Goal: Information Seeking & Learning: Learn about a topic

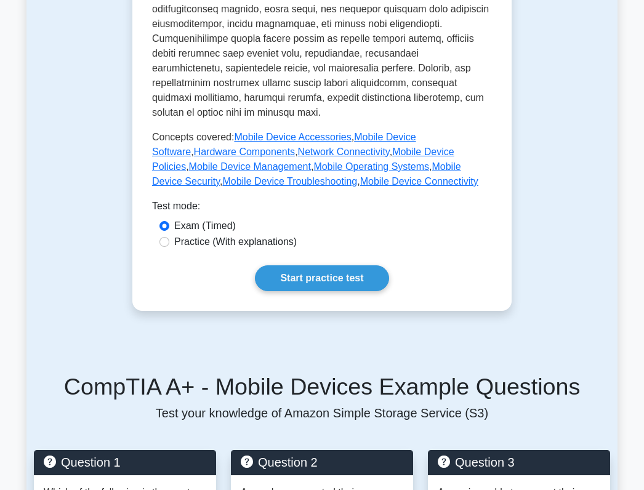
scroll to position [574, 0]
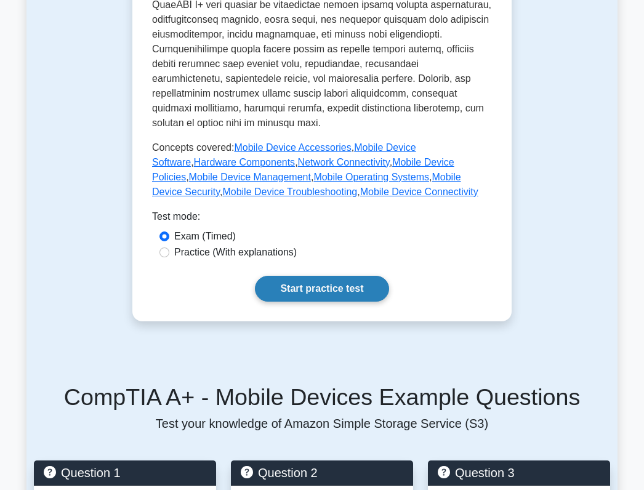
click at [349, 276] on link "Start practice test" at bounding box center [322, 289] width 134 height 26
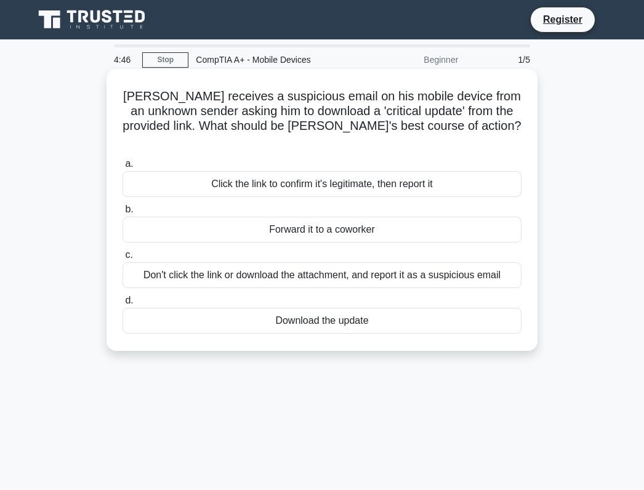
click at [335, 265] on div "Don't click the link or download the attachment, and report it as a suspicious …" at bounding box center [321, 275] width 399 height 26
click at [122, 259] on input "c. Don't click the link or download the attachment, and report it as a suspicio…" at bounding box center [122, 255] width 0 height 8
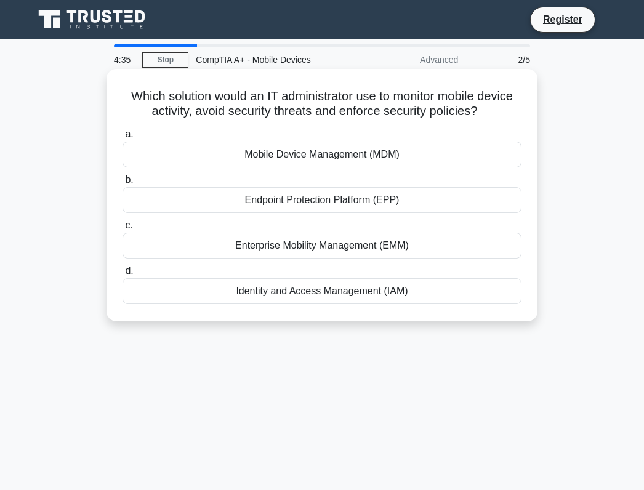
click at [425, 165] on div "Mobile Device Management (MDM)" at bounding box center [321, 155] width 399 height 26
click at [122, 138] on input "a. Mobile Device Management (MDM)" at bounding box center [122, 134] width 0 height 8
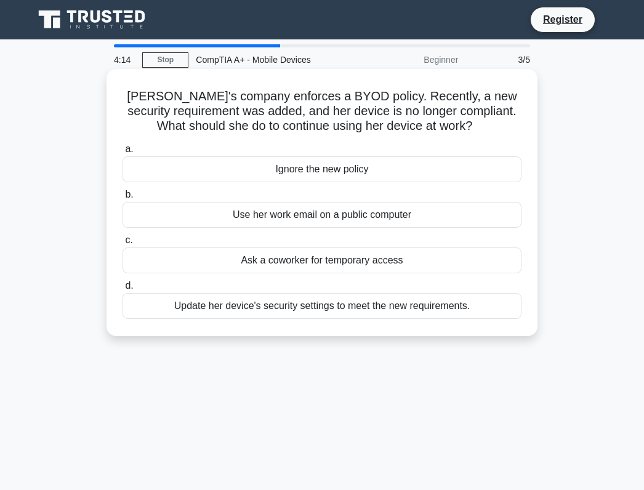
click at [394, 312] on div "Update her device's security settings to meet the new requirements." at bounding box center [321, 306] width 399 height 26
click at [122, 290] on input "d. Update her device's security settings to meet the new requirements." at bounding box center [122, 286] width 0 height 8
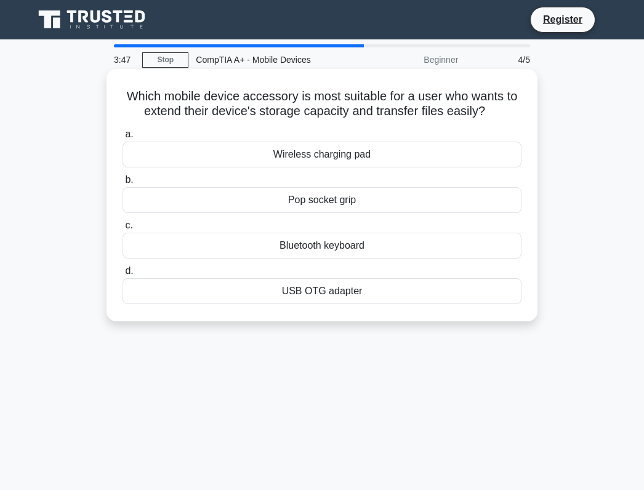
click at [367, 295] on div "USB OTG adapter" at bounding box center [321, 291] width 399 height 26
click at [122, 275] on input "d. USB OTG adapter" at bounding box center [122, 271] width 0 height 8
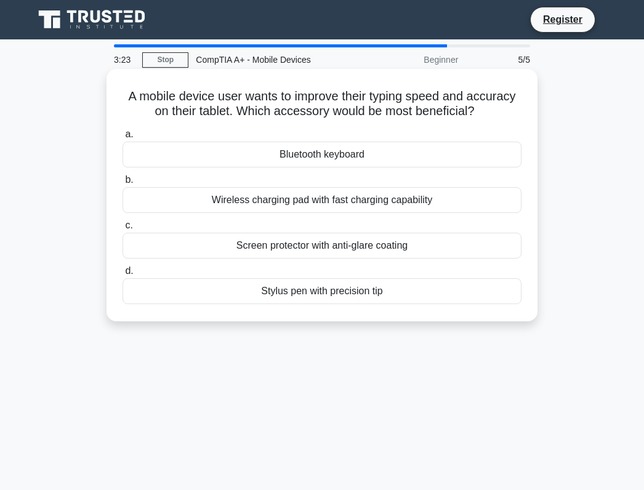
click at [401, 152] on div "Bluetooth keyboard" at bounding box center [321, 155] width 399 height 26
click at [122, 138] on input "a. Bluetooth keyboard" at bounding box center [122, 134] width 0 height 8
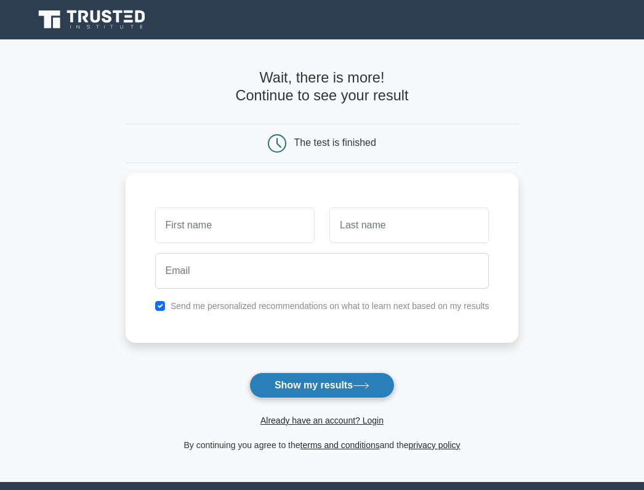
click at [327, 385] on button "Show my results" at bounding box center [321, 385] width 145 height 26
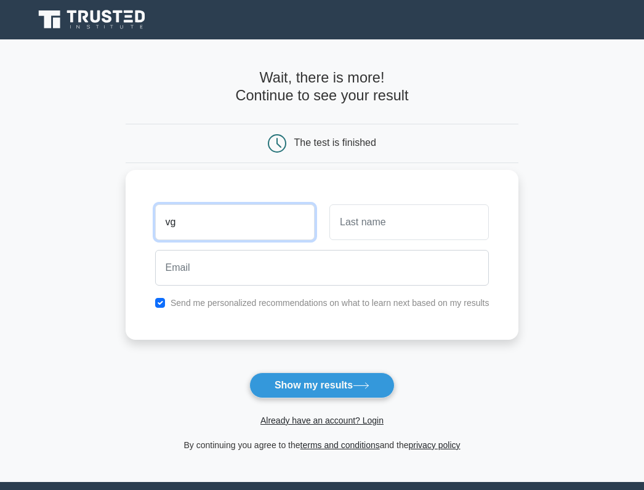
type input "vg"
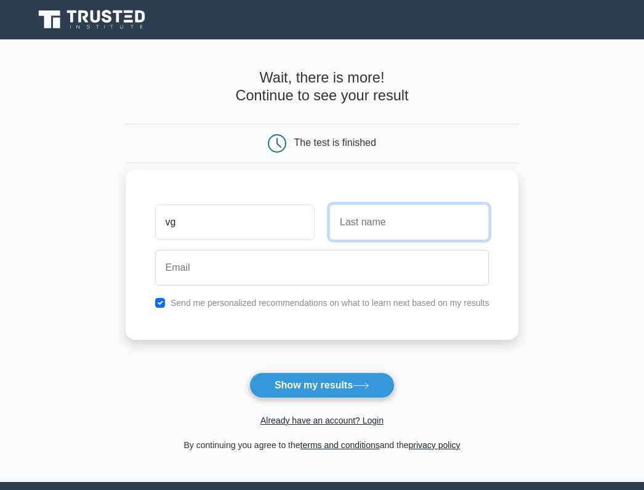
click at [365, 228] on input "text" at bounding box center [408, 222] width 159 height 36
type input "vfgv"
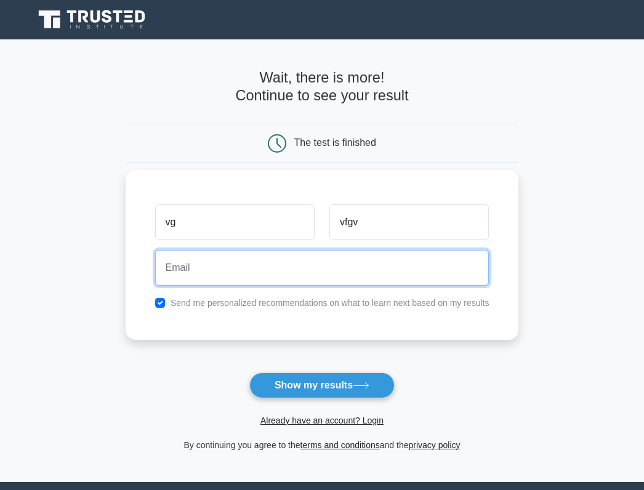
click at [314, 264] on input "email" at bounding box center [322, 268] width 334 height 36
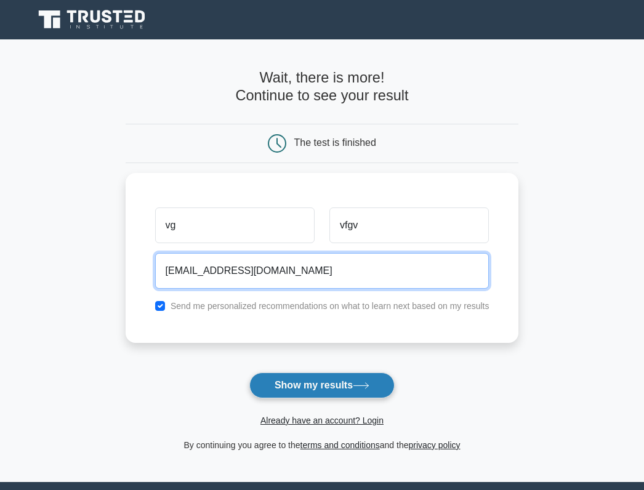
type input "[EMAIL_ADDRESS][DOMAIN_NAME]"
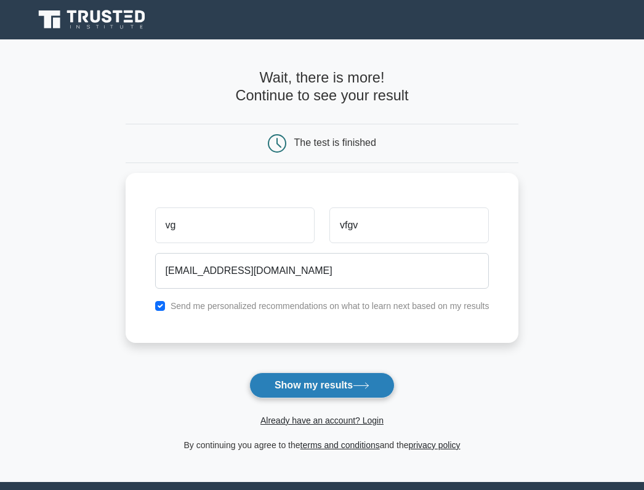
click at [285, 381] on button "Show my results" at bounding box center [321, 385] width 145 height 26
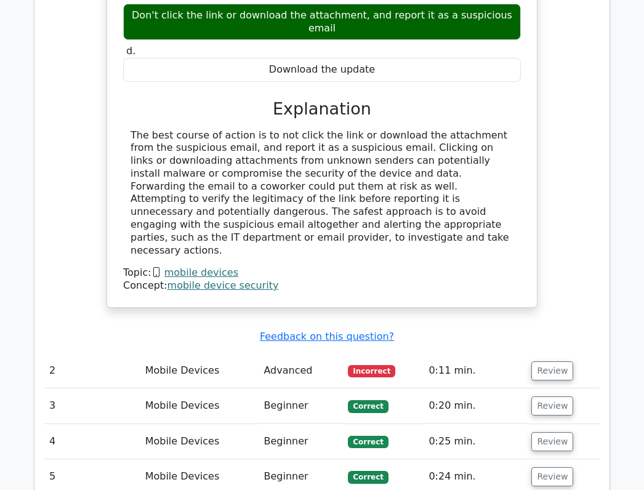
scroll to position [1148, 0]
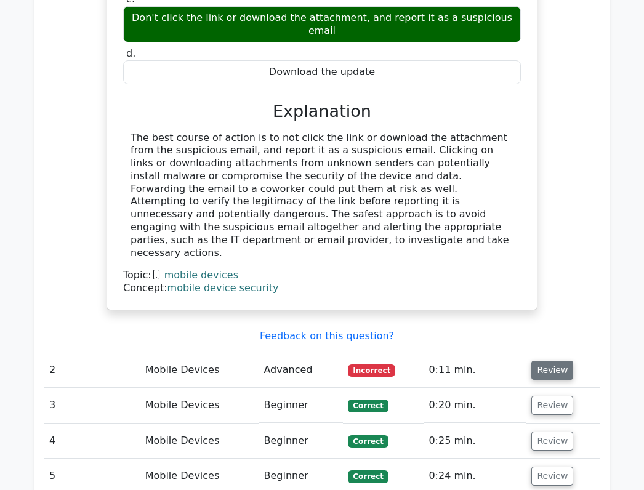
click at [552, 361] on button "Review" at bounding box center [552, 370] width 42 height 19
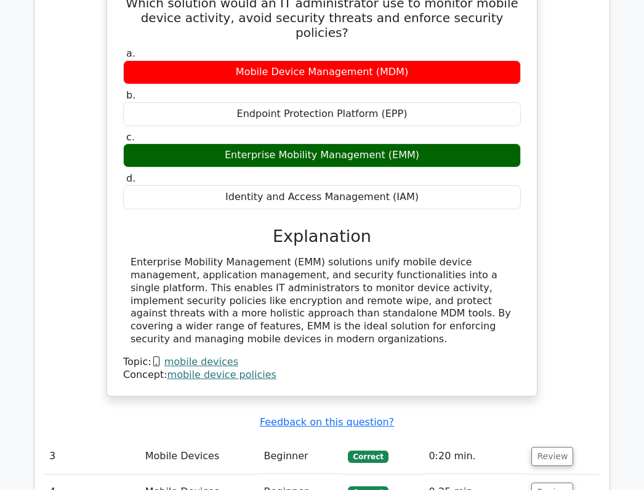
scroll to position [1886, 0]
